Goal: Information Seeking & Learning: Learn about a topic

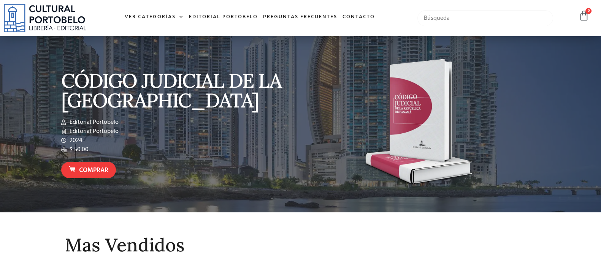
drag, startPoint x: 0, startPoint y: 0, endPoint x: 471, endPoint y: 23, distance: 471.6
click at [474, 19] on input "text" at bounding box center [486, 18] width 136 height 16
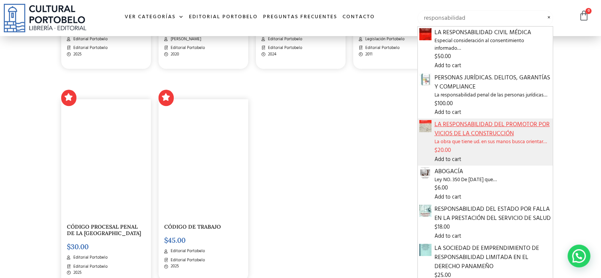
scroll to position [1094, 0]
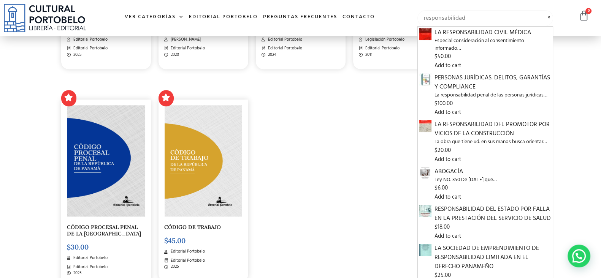
type input "responsabilidad"
click at [550, 14] on span at bounding box center [548, 13] width 9 height 0
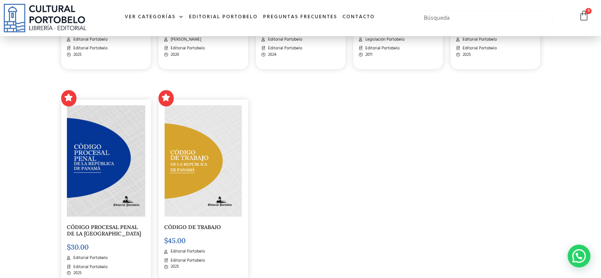
click at [487, 17] on input "text" at bounding box center [486, 18] width 136 height 16
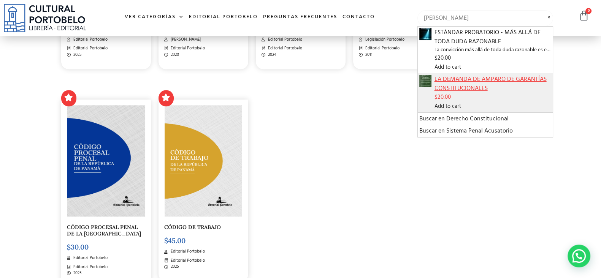
type input "omar rodriguez"
click at [475, 88] on span "LA DEMANDA DE AMPARO DE GARANTÍAS CONSTITUCIONALES" at bounding box center [493, 84] width 117 height 18
